Goal: Task Accomplishment & Management: Use online tool/utility

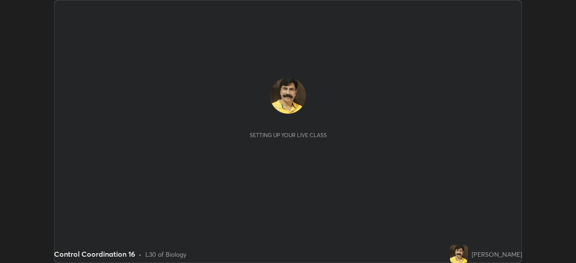
scroll to position [263, 575]
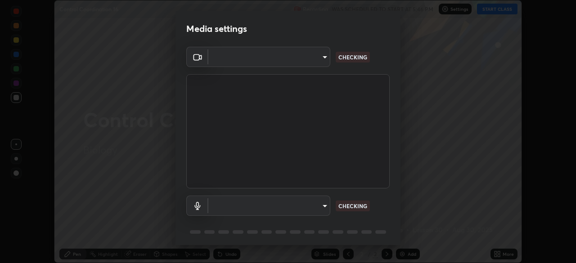
click at [401, 253] on div "Media settings ​ CHECKING ​ CHECKING 1 / 5 Next" at bounding box center [288, 131] width 576 height 263
type input "6d46a3bbb121808cbb74c832f71dfccd0f2f4db2e0a8dcefa18edd627fde2ff4"
type input "f6d8e788b0963aafc27e6a1fb7408dcbf301c46dd5a5e5fc7fad7974605062b4"
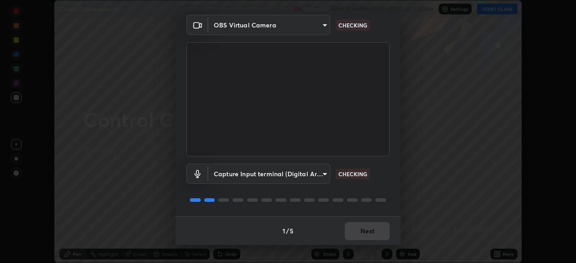
click at [361, 230] on div "1 / 5 Next" at bounding box center [287, 230] width 225 height 29
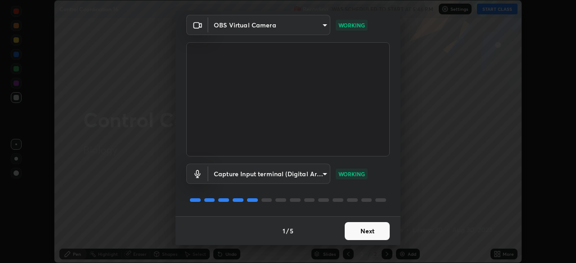
click at [363, 231] on button "Next" at bounding box center [366, 231] width 45 height 18
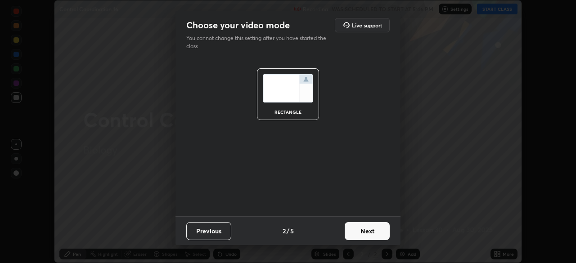
click at [362, 231] on button "Next" at bounding box center [366, 231] width 45 height 18
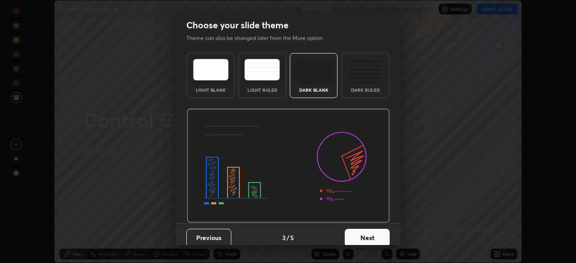
scroll to position [7, 0]
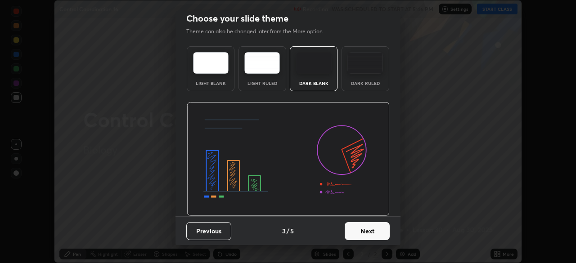
click at [365, 234] on button "Next" at bounding box center [366, 231] width 45 height 18
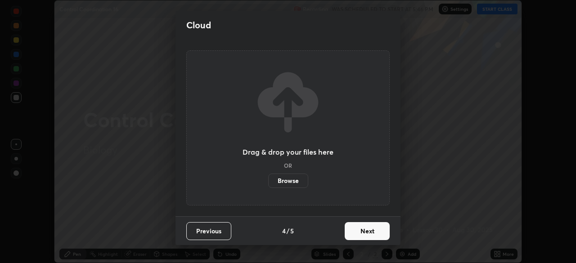
scroll to position [0, 0]
click at [365, 233] on button "Next" at bounding box center [366, 231] width 45 height 18
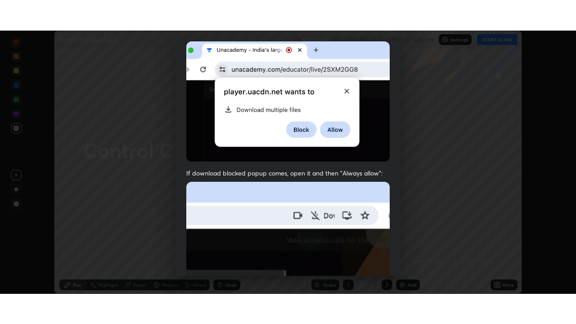
scroll to position [215, 0]
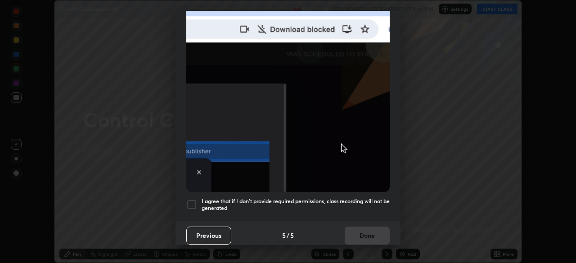
click at [195, 200] on div at bounding box center [191, 204] width 11 height 11
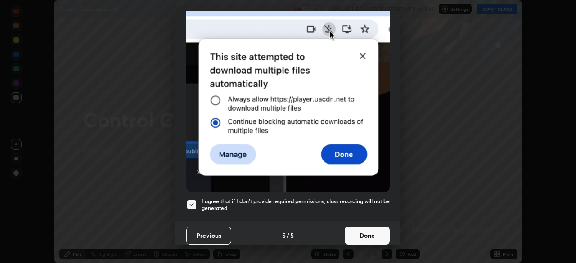
click at [363, 232] on button "Done" at bounding box center [366, 236] width 45 height 18
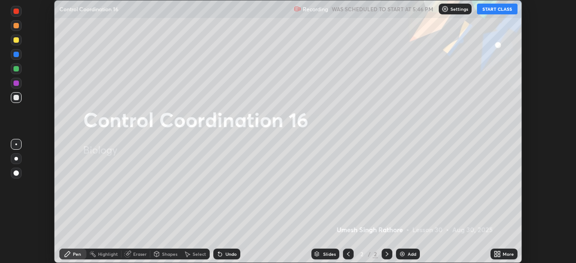
click at [502, 256] on div "More" at bounding box center [507, 254] width 11 height 4
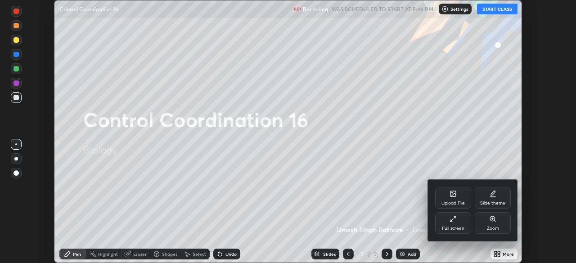
click at [453, 221] on icon at bounding box center [452, 218] width 7 height 7
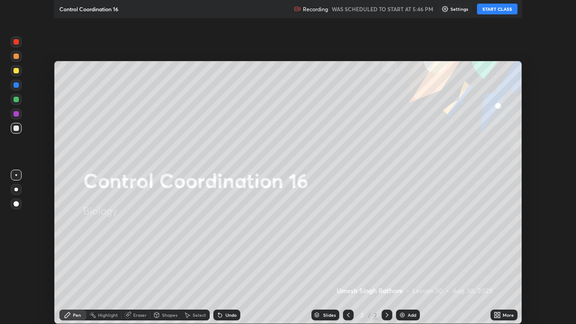
scroll to position [324, 576]
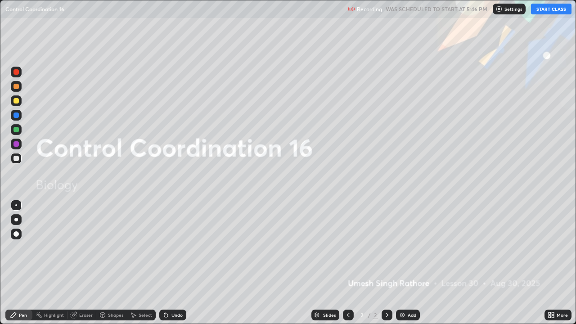
click at [551, 11] on button "START CLASS" at bounding box center [551, 9] width 40 height 11
click at [401, 263] on img at bounding box center [401, 314] width 7 height 7
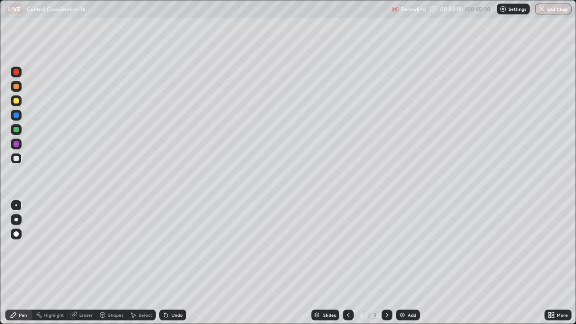
click at [18, 99] on div at bounding box center [15, 100] width 5 height 5
click at [16, 145] on div at bounding box center [15, 143] width 5 height 5
click at [17, 117] on div at bounding box center [15, 114] width 5 height 5
click at [14, 158] on div at bounding box center [15, 158] width 5 height 5
click at [16, 130] on div at bounding box center [15, 129] width 5 height 5
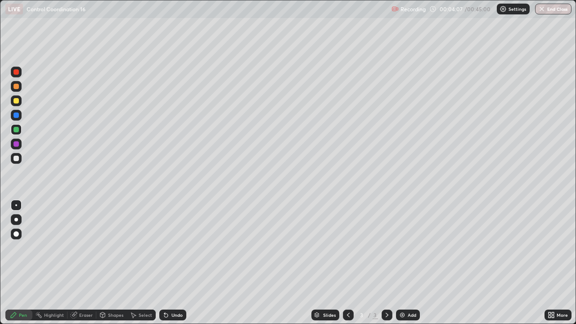
click at [167, 263] on icon at bounding box center [165, 314] width 7 height 7
click at [165, 263] on icon at bounding box center [166, 315] width 4 height 4
click at [168, 263] on icon at bounding box center [165, 314] width 7 height 7
click at [16, 158] on div at bounding box center [15, 158] width 5 height 5
click at [16, 130] on div at bounding box center [15, 129] width 5 height 5
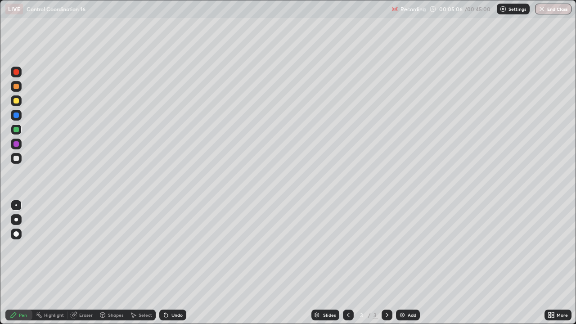
click at [17, 159] on div at bounding box center [15, 158] width 5 height 5
click at [15, 129] on div at bounding box center [15, 129] width 5 height 5
click at [164, 263] on icon at bounding box center [164, 313] width 1 height 1
click at [164, 263] on icon at bounding box center [166, 315] width 4 height 4
click at [15, 156] on div at bounding box center [15, 158] width 5 height 5
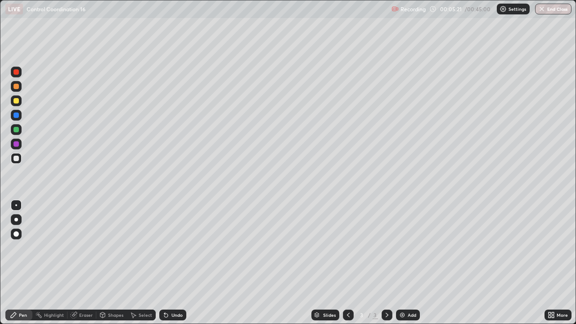
click at [15, 115] on div at bounding box center [15, 114] width 5 height 5
click at [16, 101] on div at bounding box center [15, 100] width 5 height 5
click at [16, 129] on div at bounding box center [15, 129] width 5 height 5
click at [15, 158] on div at bounding box center [15, 158] width 5 height 5
click at [15, 159] on div at bounding box center [15, 158] width 5 height 5
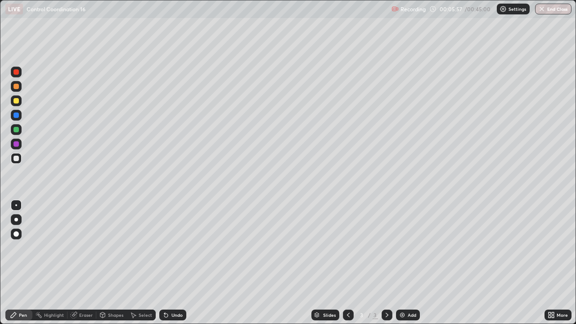
click at [16, 130] on div at bounding box center [15, 129] width 5 height 5
click at [15, 129] on div at bounding box center [15, 129] width 5 height 5
click at [16, 103] on div at bounding box center [15, 100] width 5 height 5
click at [14, 157] on div at bounding box center [15, 158] width 5 height 5
click at [18, 130] on div at bounding box center [15, 129] width 5 height 5
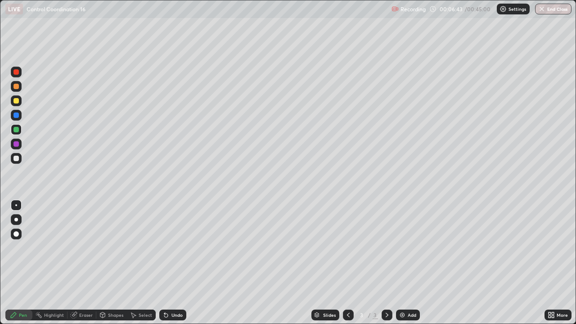
click at [16, 102] on div at bounding box center [15, 100] width 5 height 5
click at [16, 156] on div at bounding box center [15, 158] width 5 height 5
click at [15, 130] on div at bounding box center [15, 129] width 5 height 5
click at [16, 159] on div at bounding box center [15, 158] width 5 height 5
click at [16, 100] on div at bounding box center [15, 100] width 5 height 5
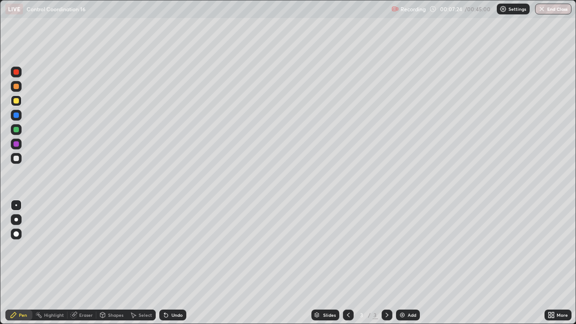
click at [15, 129] on div at bounding box center [15, 129] width 5 height 5
click at [17, 158] on div at bounding box center [15, 158] width 5 height 5
click at [16, 131] on div at bounding box center [15, 129] width 5 height 5
click at [16, 158] on div at bounding box center [15, 158] width 5 height 5
click at [16, 102] on div at bounding box center [15, 100] width 5 height 5
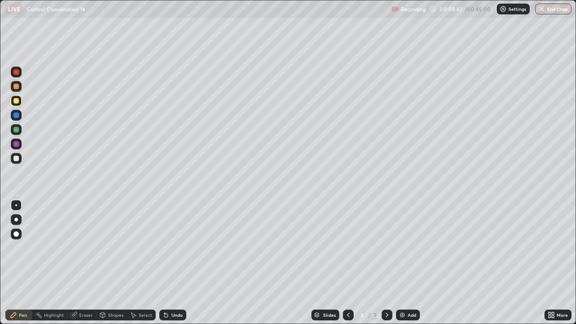
click at [14, 156] on div at bounding box center [15, 158] width 5 height 5
click at [165, 263] on icon at bounding box center [166, 315] width 4 height 4
click at [166, 263] on icon at bounding box center [166, 315] width 4 height 4
click at [166, 263] on icon at bounding box center [165, 314] width 7 height 7
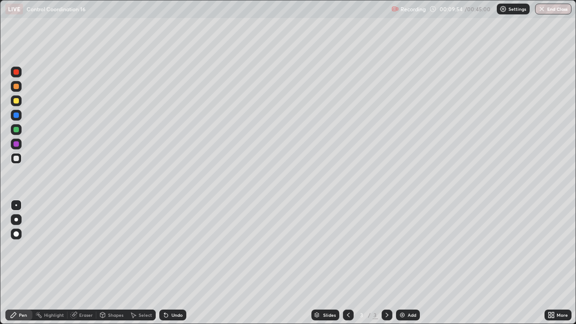
click at [166, 263] on icon at bounding box center [165, 314] width 7 height 7
click at [403, 263] on img at bounding box center [401, 314] width 7 height 7
click at [17, 131] on div at bounding box center [15, 129] width 5 height 5
click at [17, 158] on div at bounding box center [15, 158] width 5 height 5
click at [16, 130] on div at bounding box center [15, 129] width 5 height 5
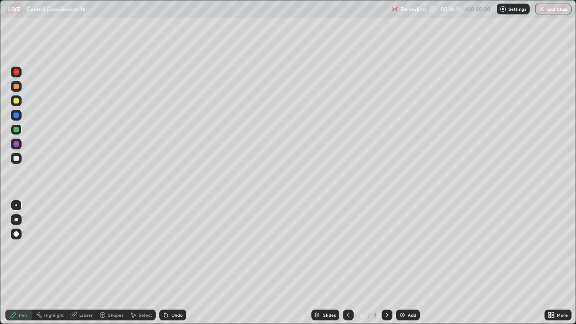
click at [15, 158] on div at bounding box center [15, 158] width 5 height 5
click at [16, 158] on div at bounding box center [15, 158] width 5 height 5
click at [164, 263] on icon at bounding box center [166, 315] width 4 height 4
click at [165, 263] on icon at bounding box center [166, 315] width 4 height 4
click at [166, 263] on icon at bounding box center [166, 315] width 4 height 4
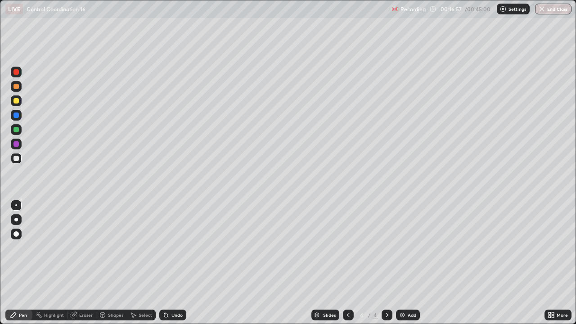
click at [17, 130] on div at bounding box center [15, 129] width 5 height 5
click at [18, 158] on div at bounding box center [15, 158] width 5 height 5
click at [17, 129] on div at bounding box center [15, 129] width 5 height 5
click at [164, 263] on icon at bounding box center [166, 315] width 4 height 4
click at [404, 263] on img at bounding box center [401, 314] width 7 height 7
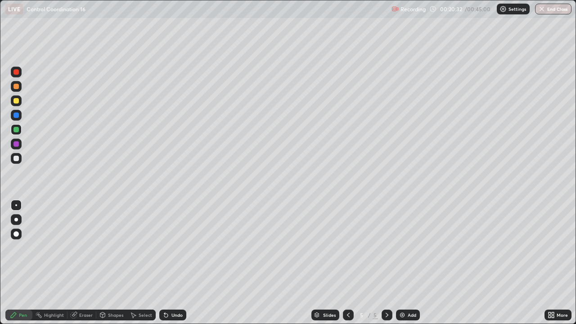
click at [14, 157] on div at bounding box center [15, 158] width 5 height 5
click at [16, 102] on div at bounding box center [15, 100] width 5 height 5
click at [16, 115] on div at bounding box center [15, 114] width 5 height 5
click at [17, 157] on div at bounding box center [15, 158] width 5 height 5
click at [17, 101] on div at bounding box center [15, 100] width 5 height 5
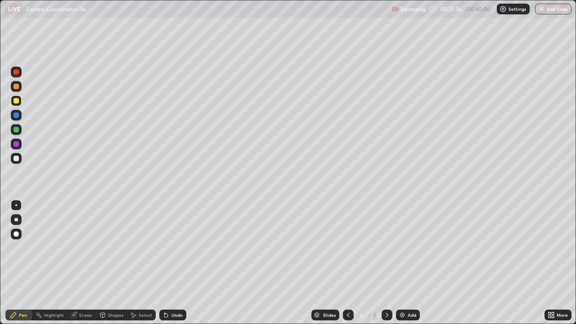
click at [15, 130] on div at bounding box center [15, 129] width 5 height 5
click at [16, 158] on div at bounding box center [15, 158] width 5 height 5
click at [16, 159] on div at bounding box center [15, 158] width 5 height 5
click at [15, 130] on div at bounding box center [15, 129] width 5 height 5
click at [169, 263] on div "Undo" at bounding box center [172, 314] width 27 height 11
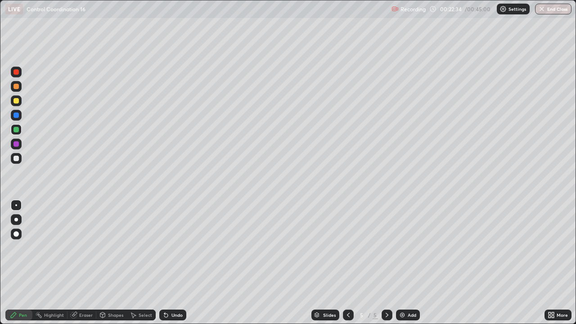
click at [17, 143] on div at bounding box center [15, 143] width 5 height 5
click at [16, 159] on div at bounding box center [15, 158] width 5 height 5
click at [16, 158] on div at bounding box center [15, 158] width 5 height 5
click at [16, 101] on div at bounding box center [15, 100] width 5 height 5
click at [18, 158] on div at bounding box center [15, 158] width 5 height 5
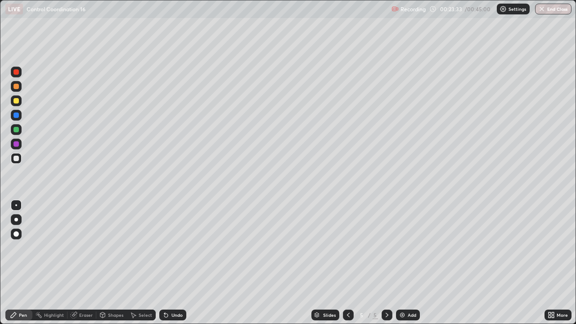
click at [16, 129] on div at bounding box center [15, 129] width 5 height 5
click at [16, 144] on div at bounding box center [15, 143] width 5 height 5
click at [17, 157] on div at bounding box center [15, 158] width 5 height 5
click at [16, 129] on div at bounding box center [15, 129] width 5 height 5
click at [13, 143] on div at bounding box center [15, 143] width 5 height 5
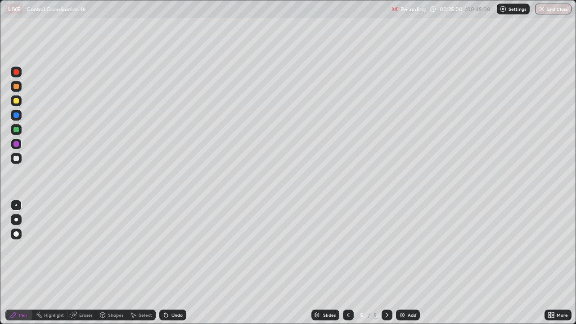
click at [16, 159] on div at bounding box center [15, 158] width 5 height 5
click at [403, 263] on img at bounding box center [401, 314] width 7 height 7
click at [15, 157] on div at bounding box center [15, 158] width 5 height 5
click at [16, 130] on div at bounding box center [15, 129] width 5 height 5
click at [15, 159] on div at bounding box center [15, 158] width 5 height 5
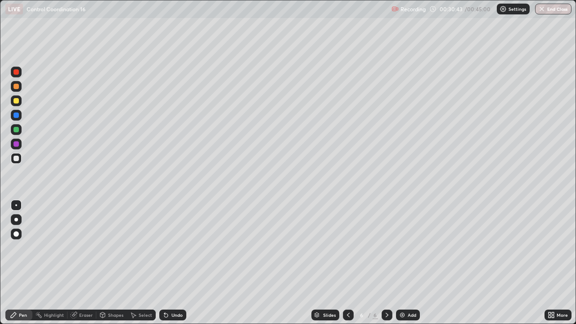
click at [17, 130] on div at bounding box center [15, 129] width 5 height 5
click at [16, 158] on div at bounding box center [15, 158] width 5 height 5
click at [16, 130] on div at bounding box center [15, 129] width 5 height 5
click at [15, 158] on div at bounding box center [15, 158] width 5 height 5
click at [15, 101] on div at bounding box center [15, 100] width 5 height 5
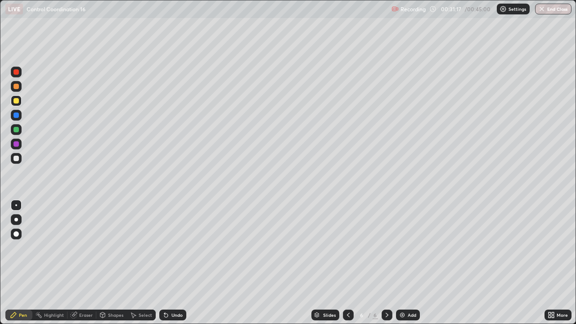
click at [16, 129] on div at bounding box center [15, 129] width 5 height 5
click at [16, 159] on div at bounding box center [15, 158] width 5 height 5
click at [15, 156] on div at bounding box center [15, 158] width 5 height 5
click at [16, 130] on div at bounding box center [15, 129] width 5 height 5
click at [15, 130] on div at bounding box center [15, 129] width 5 height 5
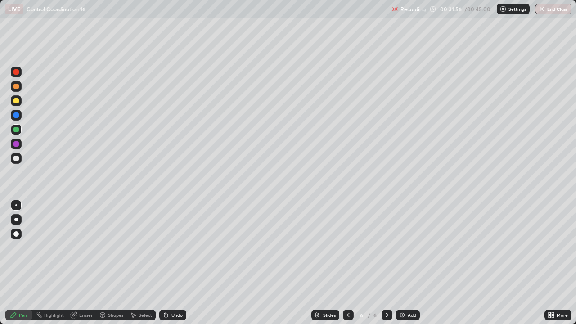
click at [16, 130] on div at bounding box center [15, 129] width 5 height 5
click at [16, 158] on div at bounding box center [15, 158] width 5 height 5
click at [16, 130] on div at bounding box center [15, 129] width 5 height 5
click at [17, 129] on div at bounding box center [15, 129] width 5 height 5
click at [17, 130] on div at bounding box center [15, 129] width 5 height 5
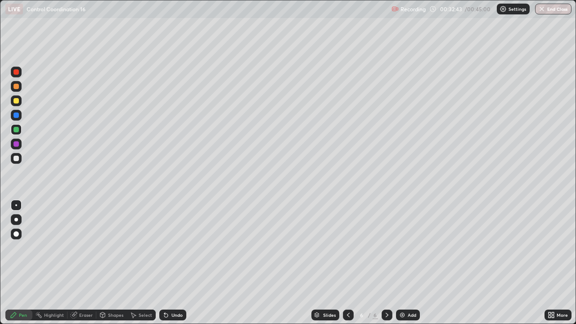
click at [17, 131] on div at bounding box center [15, 129] width 5 height 5
click at [15, 158] on div at bounding box center [15, 158] width 5 height 5
click at [347, 263] on icon at bounding box center [347, 314] width 7 height 7
click at [385, 263] on icon at bounding box center [386, 315] width 3 height 4
click at [347, 263] on icon at bounding box center [347, 314] width 7 height 7
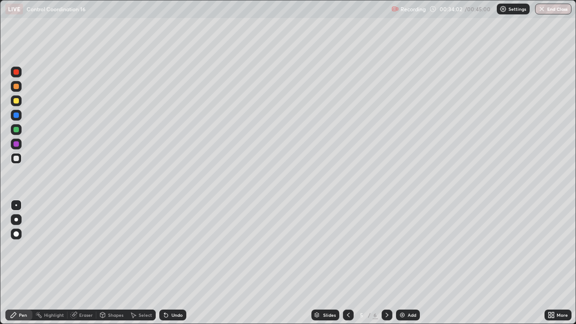
click at [383, 263] on icon at bounding box center [386, 314] width 7 height 7
click at [15, 116] on div at bounding box center [15, 114] width 5 height 5
click at [164, 263] on icon at bounding box center [166, 315] width 4 height 4
click at [161, 263] on div "Undo" at bounding box center [172, 314] width 27 height 11
click at [165, 263] on icon at bounding box center [166, 315] width 4 height 4
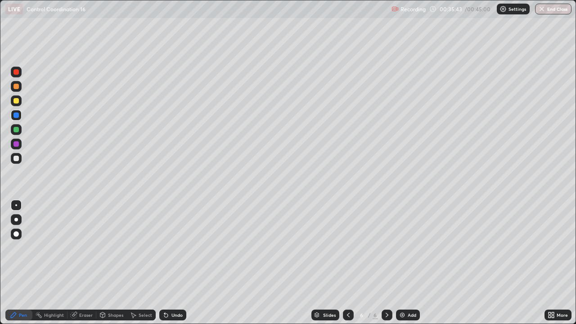
click at [163, 263] on icon at bounding box center [165, 314] width 7 height 7
click at [164, 263] on icon at bounding box center [166, 315] width 4 height 4
click at [165, 263] on icon at bounding box center [166, 315] width 4 height 4
click at [165, 263] on icon at bounding box center [165, 314] width 7 height 7
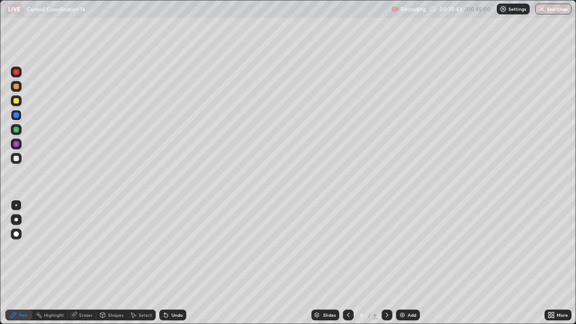
click at [165, 263] on icon at bounding box center [166, 315] width 4 height 4
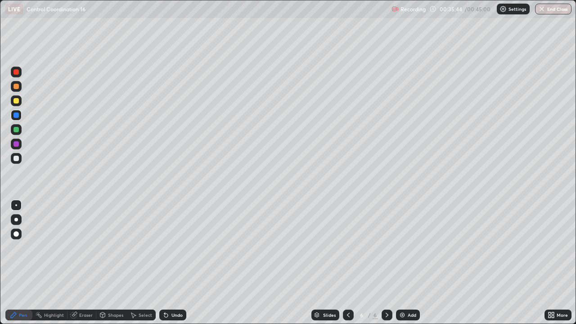
click at [165, 263] on icon at bounding box center [166, 315] width 4 height 4
click at [17, 159] on div at bounding box center [15, 158] width 5 height 5
click at [79, 263] on div "Eraser" at bounding box center [85, 315] width 13 height 4
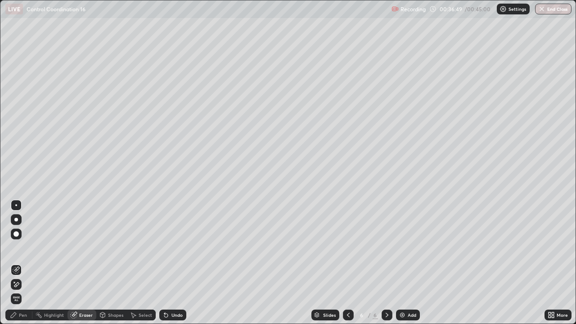
click at [15, 263] on icon at bounding box center [16, 269] width 5 height 4
click at [17, 263] on icon at bounding box center [13, 314] width 7 height 7
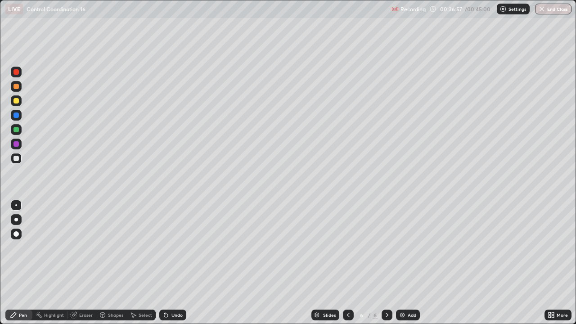
click at [16, 130] on div at bounding box center [15, 129] width 5 height 5
click at [398, 263] on img at bounding box center [401, 314] width 7 height 7
click at [16, 158] on div at bounding box center [15, 158] width 5 height 5
click at [14, 158] on div at bounding box center [15, 158] width 5 height 5
click at [15, 159] on div at bounding box center [15, 158] width 5 height 5
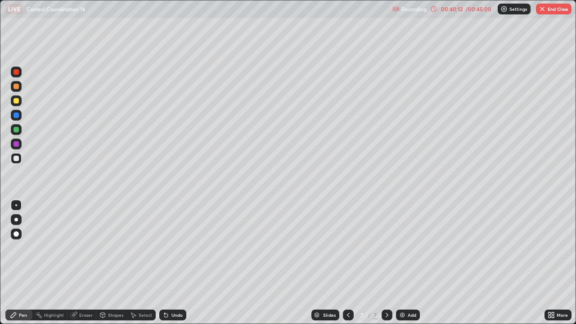
click at [17, 145] on div at bounding box center [15, 143] width 5 height 5
click at [15, 130] on div at bounding box center [15, 129] width 5 height 5
click at [16, 158] on div at bounding box center [15, 158] width 5 height 5
click at [14, 130] on div at bounding box center [15, 129] width 5 height 5
click at [15, 158] on div at bounding box center [15, 158] width 5 height 5
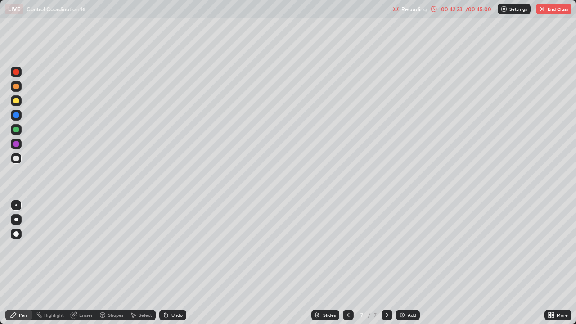
click at [15, 144] on div at bounding box center [15, 143] width 5 height 5
click at [16, 130] on div at bounding box center [15, 129] width 5 height 5
click at [14, 144] on div at bounding box center [15, 143] width 5 height 5
click at [15, 161] on div at bounding box center [15, 158] width 5 height 5
click at [15, 145] on div at bounding box center [15, 143] width 5 height 5
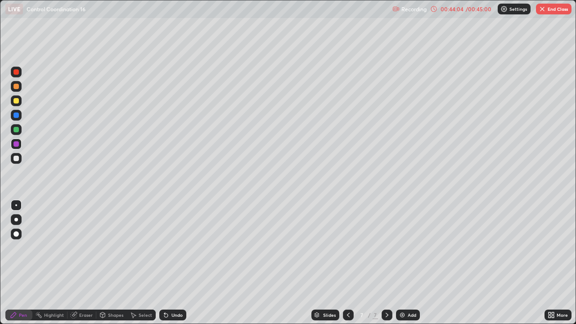
click at [15, 158] on div at bounding box center [15, 158] width 5 height 5
click at [73, 263] on icon at bounding box center [74, 315] width 6 height 6
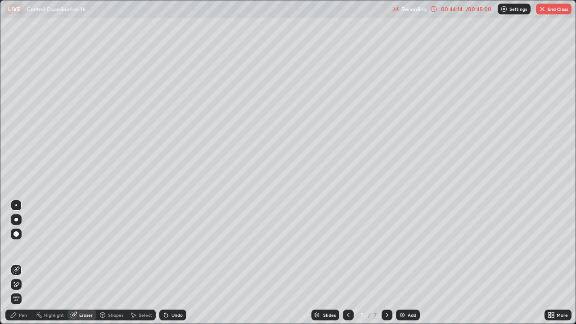
click at [17, 263] on icon at bounding box center [16, 269] width 7 height 7
click at [19, 263] on div "Pen" at bounding box center [18, 314] width 27 height 11
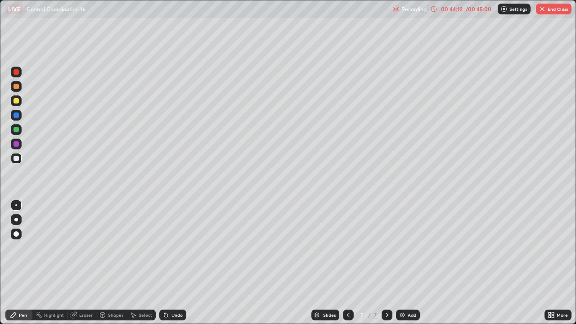
click at [15, 156] on div at bounding box center [15, 158] width 5 height 5
click at [14, 143] on div at bounding box center [15, 143] width 5 height 5
click at [16, 129] on div at bounding box center [15, 129] width 5 height 5
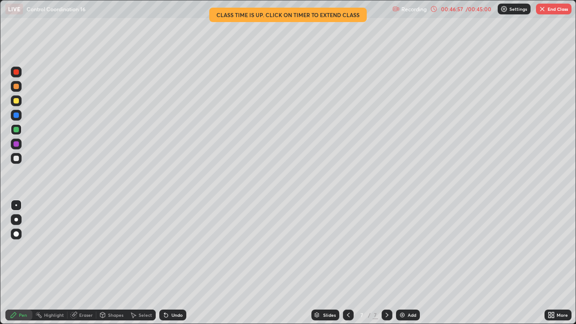
click at [317, 16] on div "LIVE Control Coordination 16" at bounding box center [196, 9] width 383 height 18
click at [549, 10] on button "End Class" at bounding box center [554, 9] width 36 height 11
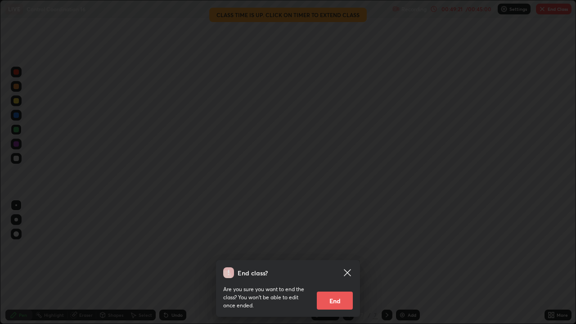
click at [340, 263] on button "End" at bounding box center [335, 300] width 36 height 18
